Goal: Navigation & Orientation: Find specific page/section

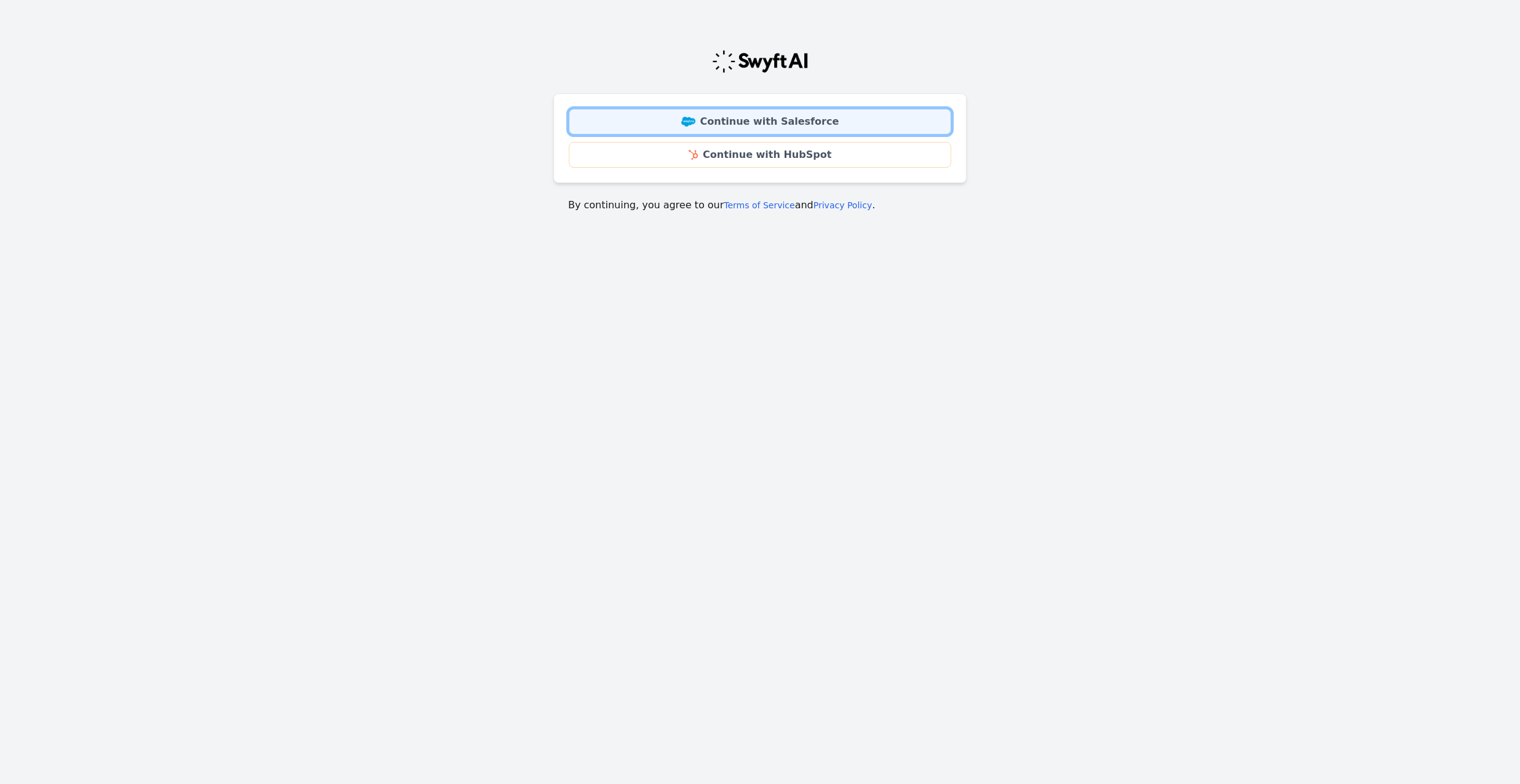
click at [781, 118] on link "Continue with Salesforce" at bounding box center [760, 121] width 383 height 25
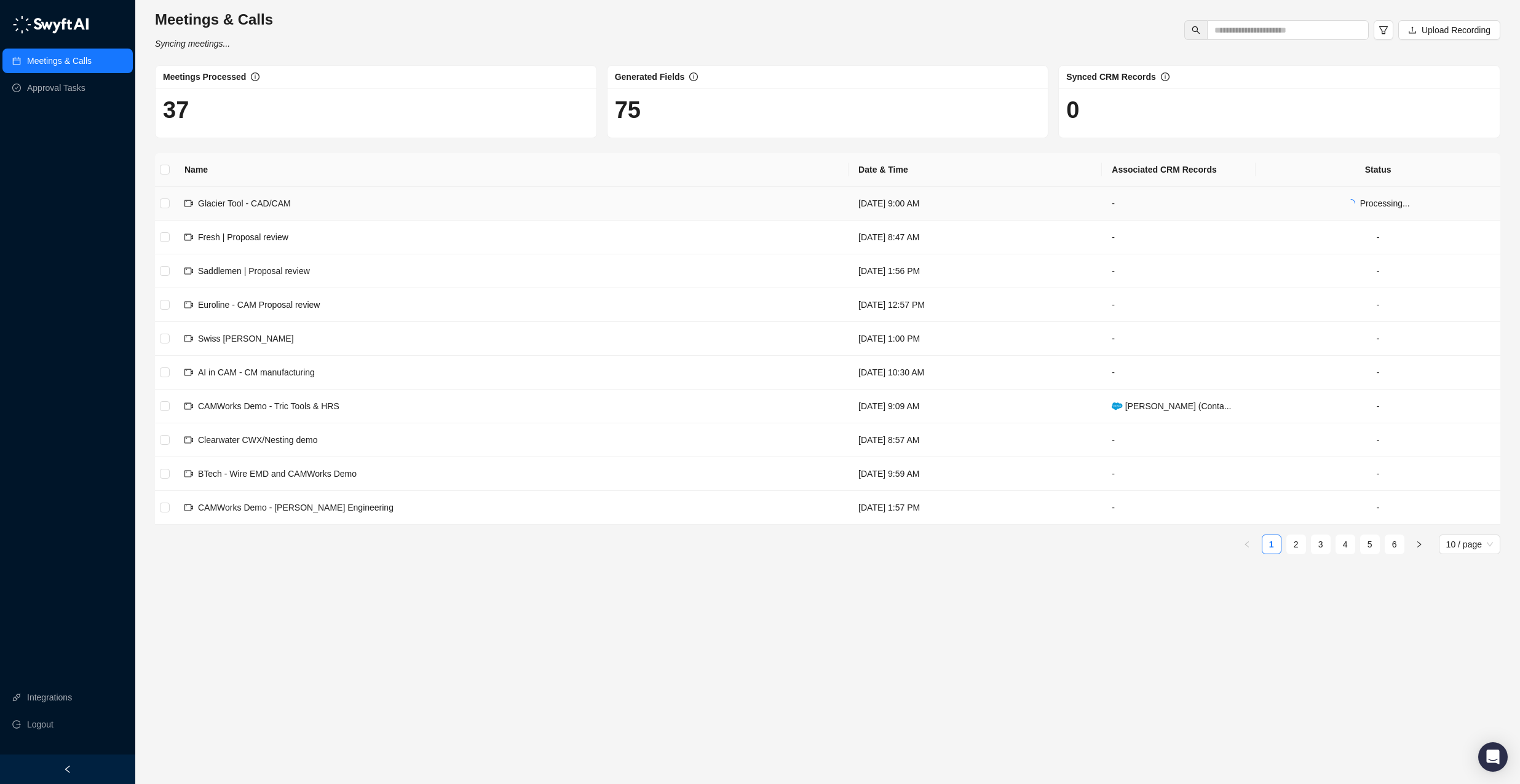
click at [276, 203] on span "Glacier Tool - CAD/CAM" at bounding box center [244, 203] width 93 height 10
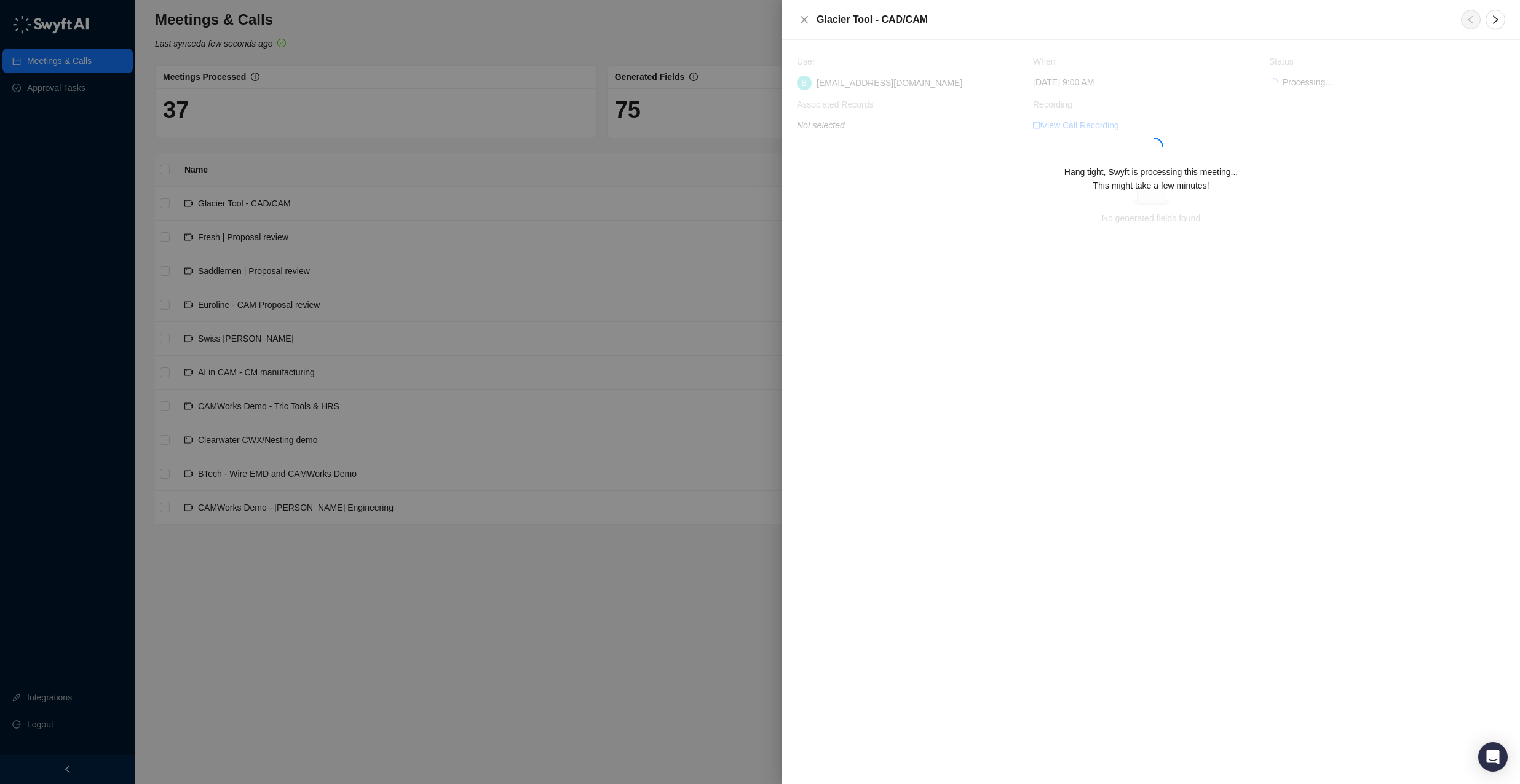
click at [677, 623] on div at bounding box center [760, 392] width 1520 height 784
